Goal: Transaction & Acquisition: Download file/media

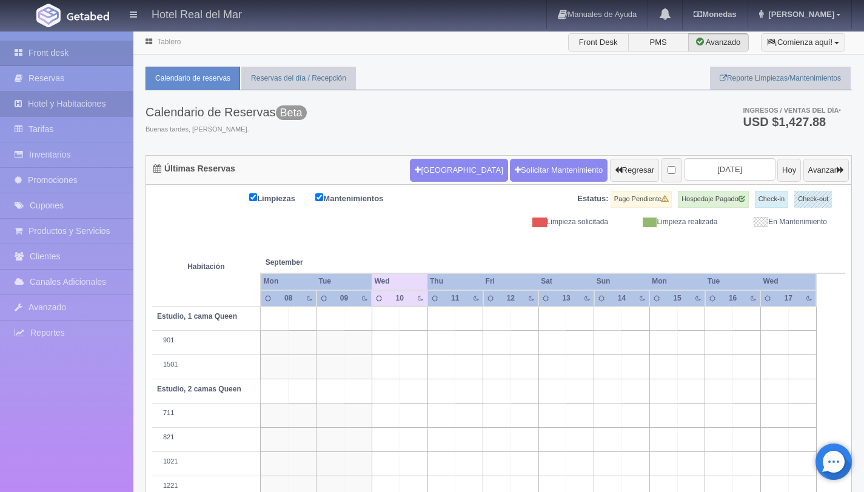
click at [90, 113] on link "Hotel y Habitaciones" at bounding box center [66, 104] width 133 height 25
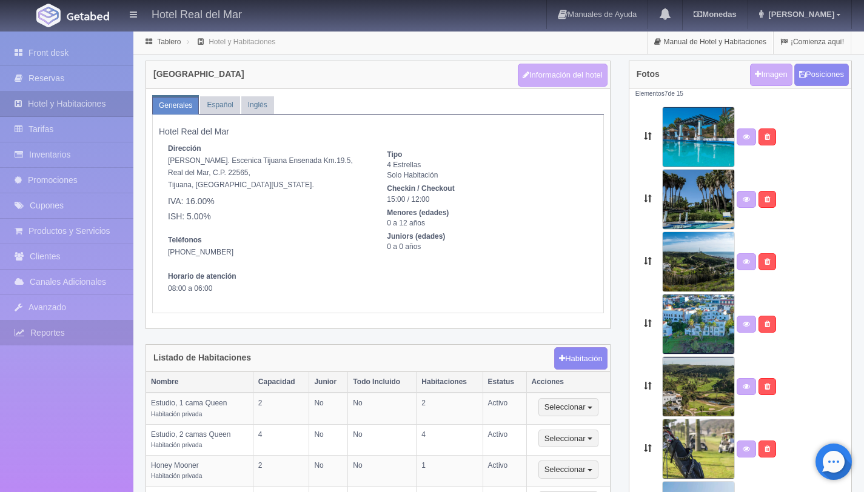
click at [78, 334] on link "Reportes" at bounding box center [66, 333] width 133 height 25
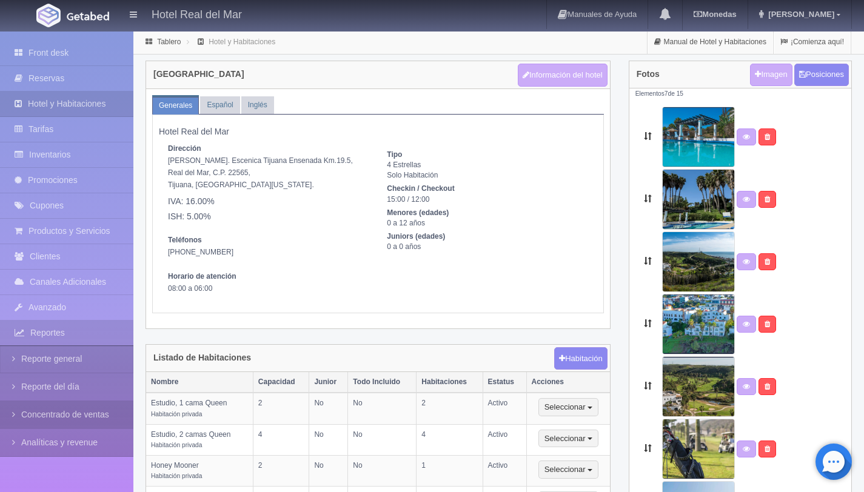
click at [96, 414] on link "Concentrado de ventas" at bounding box center [66, 414] width 133 height 27
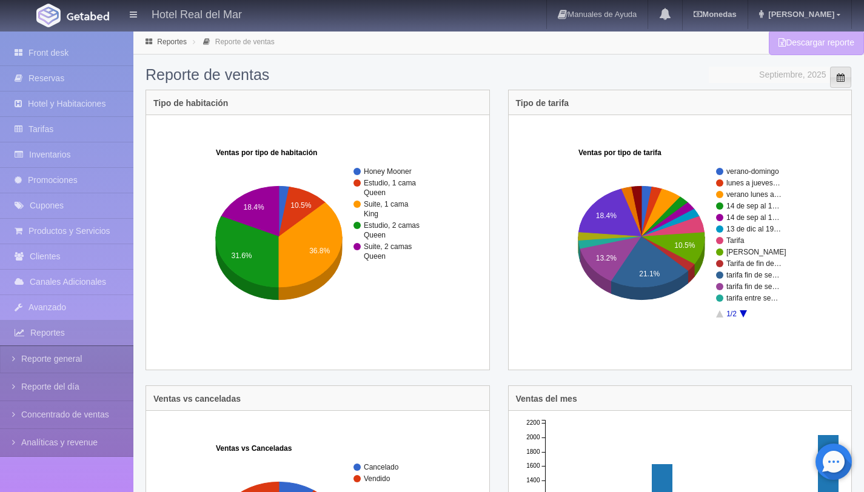
click at [848, 75] on span "Seleccionar Mes" at bounding box center [840, 77] width 21 height 21
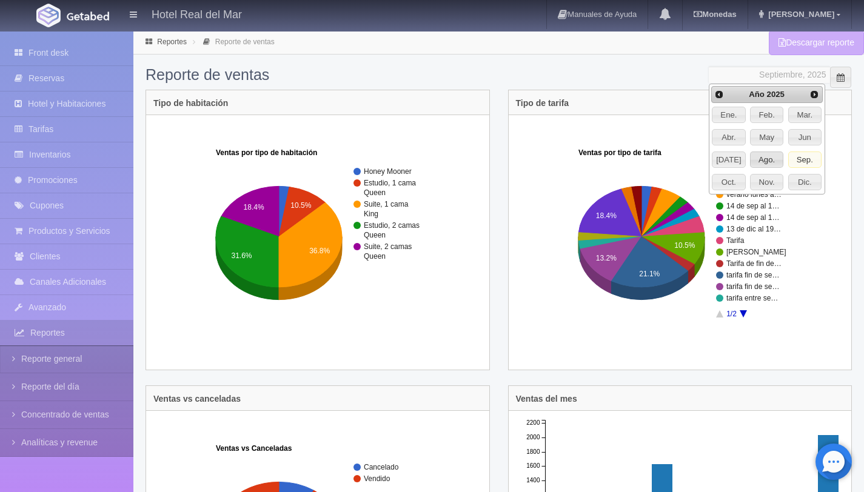
click at [768, 161] on span "Ago." at bounding box center [767, 160] width 32 height 16
type input "Agosto, 2025"
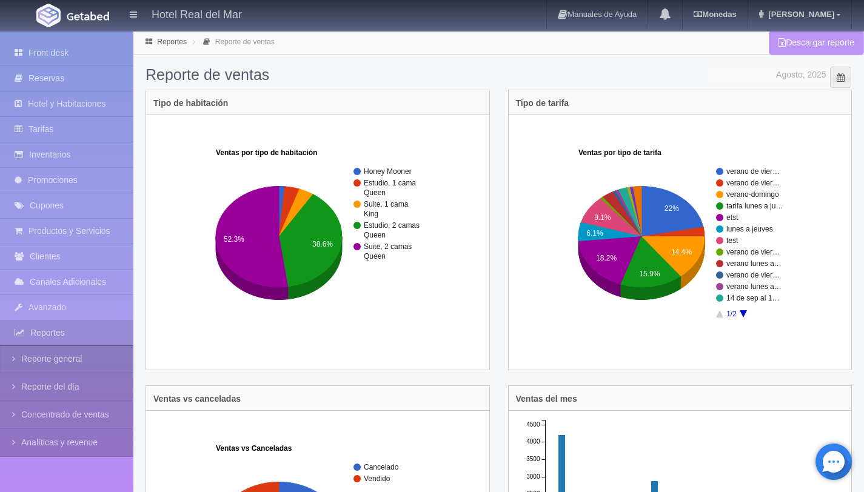
click at [808, 42] on link "Descargar reporte" at bounding box center [816, 42] width 95 height 25
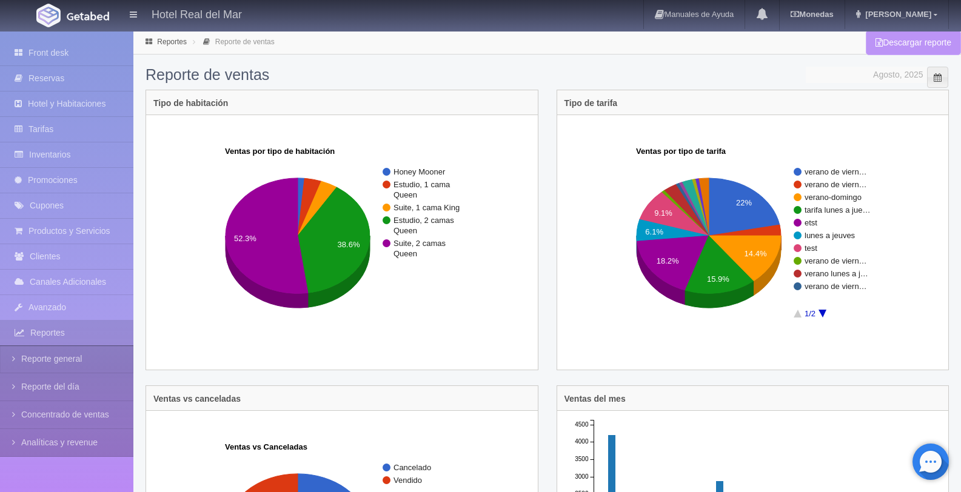
click at [864, 44] on link "Descargar reporte" at bounding box center [913, 42] width 95 height 25
click at [745, 28] on link "Manuales de Ayuda" at bounding box center [694, 14] width 101 height 29
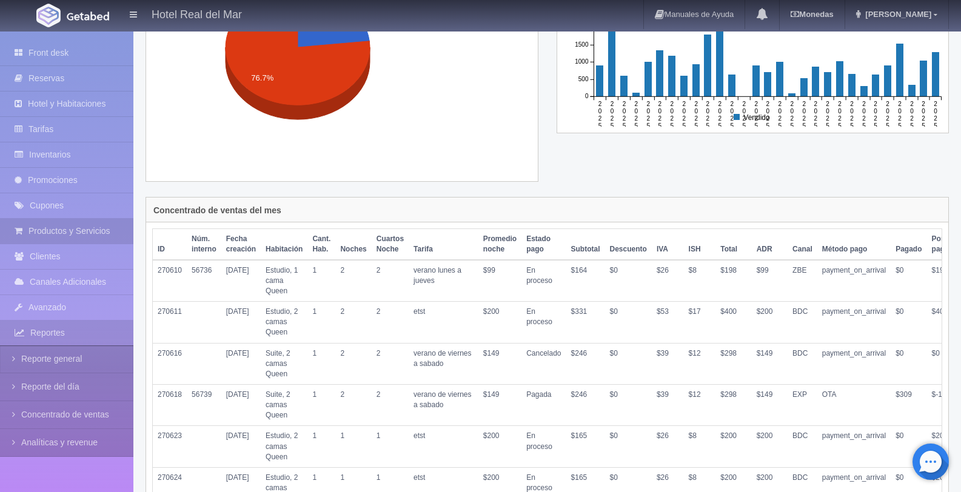
scroll to position [597, 0]
